Goal: Information Seeking & Learning: Learn about a topic

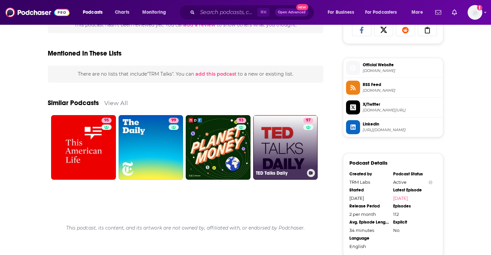
scroll to position [498, 0]
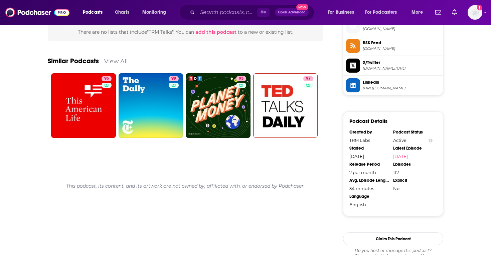
click at [116, 58] on link "View All" at bounding box center [116, 60] width 24 height 7
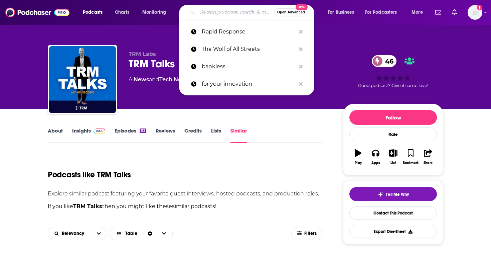
click at [229, 12] on input "Search podcasts, credits, & more..." at bounding box center [236, 12] width 77 height 11
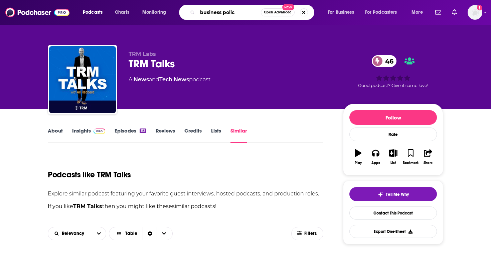
type input "business policy"
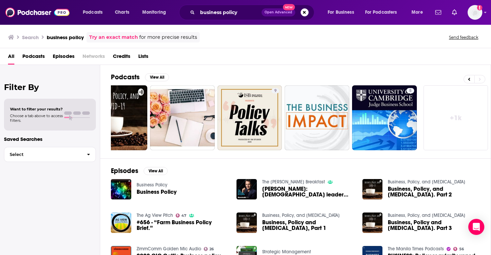
scroll to position [123, 0]
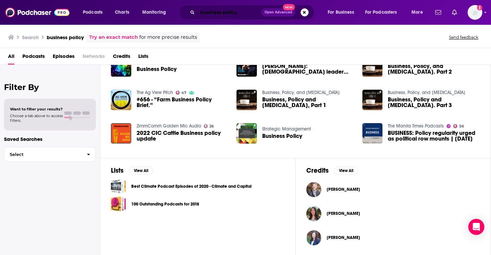
click at [217, 9] on input "business policy" at bounding box center [230, 12] width 64 height 11
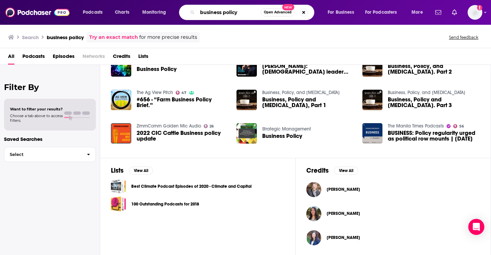
click at [217, 9] on input "business policy" at bounding box center [229, 12] width 63 height 11
type input "votes and verdicts"
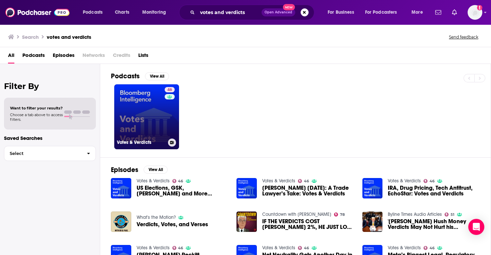
click at [145, 115] on link "46 Votes & Verdicts" at bounding box center [146, 116] width 65 height 65
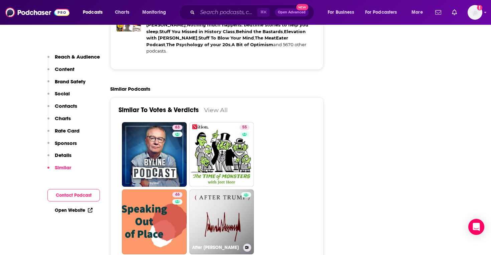
scroll to position [1177, 0]
click at [216, 107] on link "View All" at bounding box center [216, 110] width 24 height 7
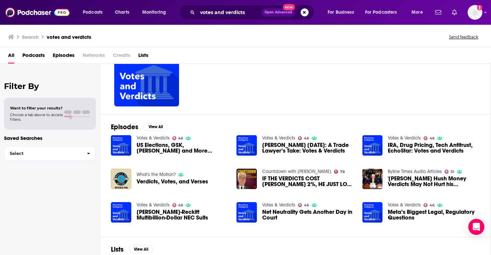
scroll to position [41, 0]
